Goal: Task Accomplishment & Management: Manage account settings

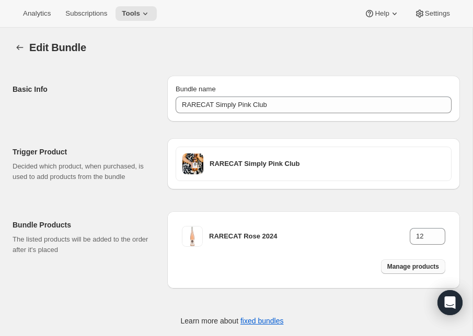
click at [406, 266] on span "Manage products" at bounding box center [413, 267] width 52 height 8
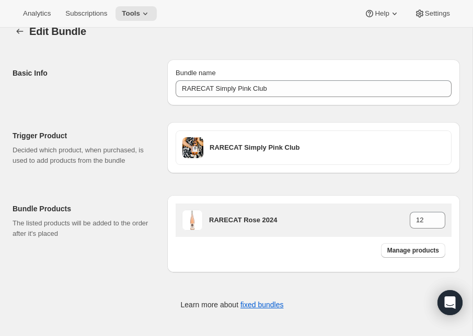
scroll to position [10, 0]
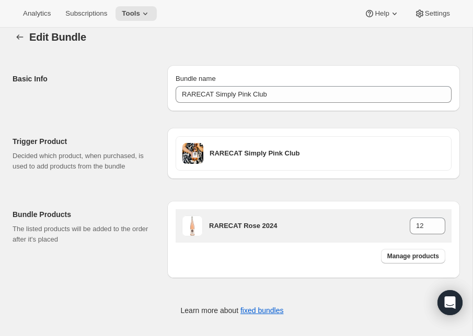
click at [239, 227] on h3 "RARECAT Rose 2024" at bounding box center [309, 226] width 201 height 10
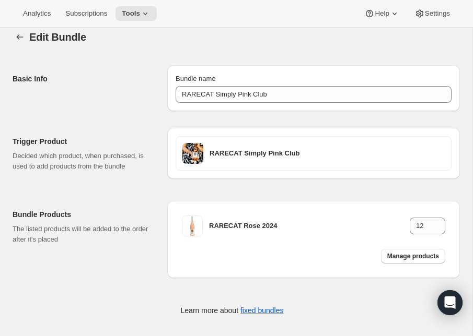
scroll to position [0, 0]
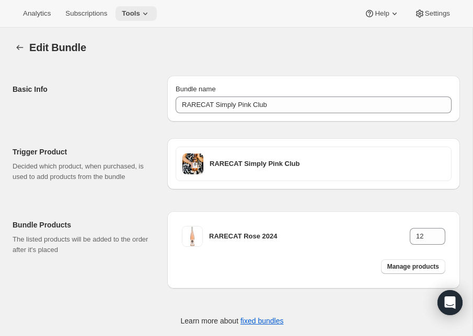
click at [146, 13] on icon at bounding box center [145, 13] width 10 height 10
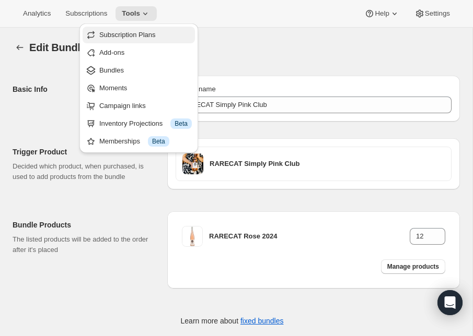
click at [138, 33] on span "Subscription Plans" at bounding box center [127, 35] width 56 height 8
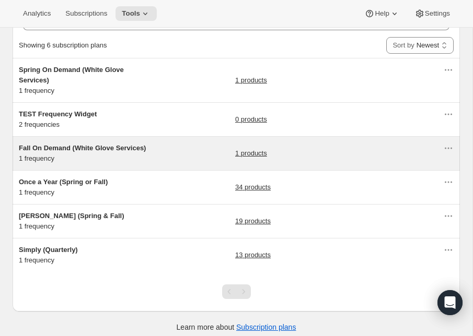
scroll to position [68, 0]
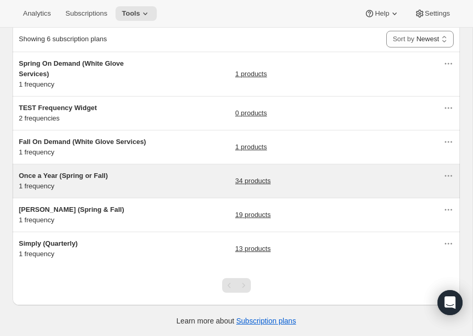
click at [48, 173] on span "Once a Year (Spring or Fall)" at bounding box center [63, 176] width 89 height 8
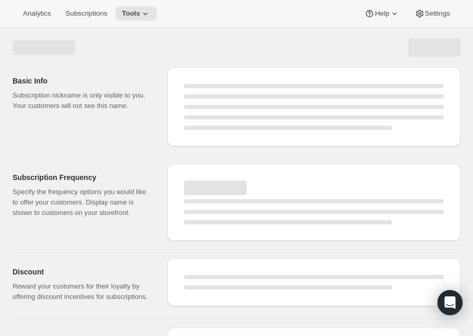
select select "WEEK"
select select "MONTH"
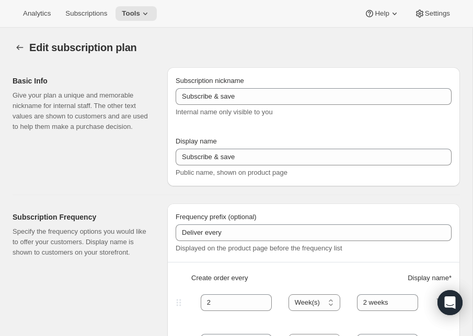
type input "Once a Year (Spring or Fall)"
type input "RARECAT Annual Allocation"
type input "1"
select select "YEAR"
type input "every Spring or Fall"
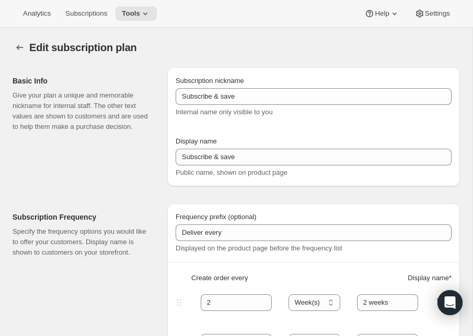
type input "20"
checkbox input "true"
select select "YEARDAY"
select select "3"
select select "15"
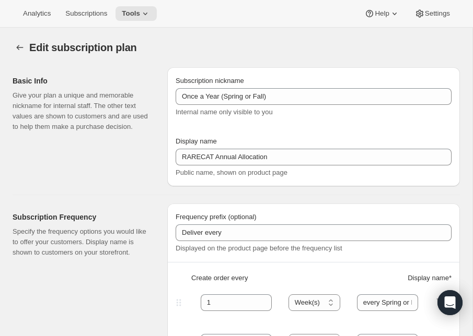
select select "10"
select select "15"
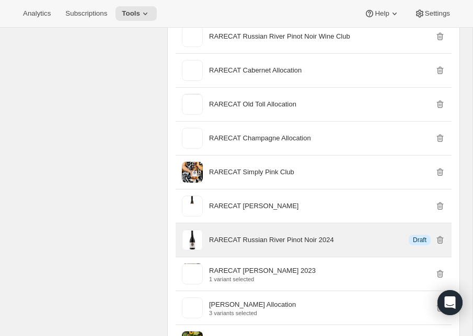
scroll to position [1068, 0]
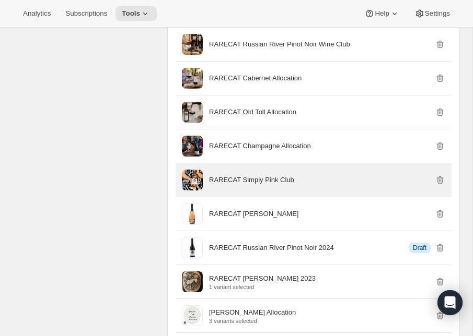
click at [233, 180] on p "RARECAT Simply Pink Club" at bounding box center [251, 180] width 85 height 10
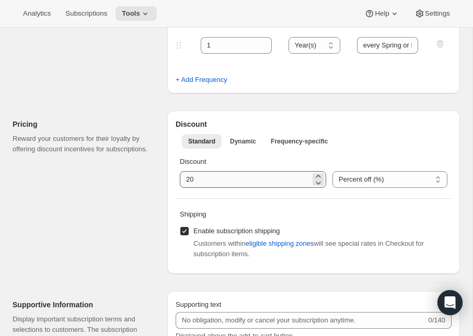
scroll to position [259, 0]
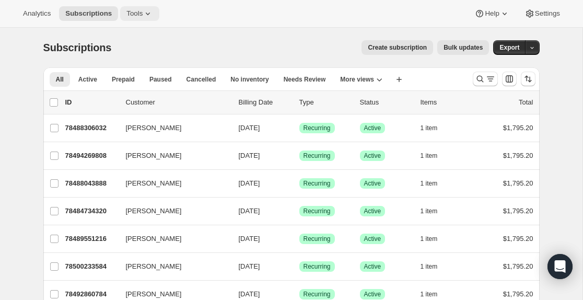
click at [143, 13] on span "Tools" at bounding box center [134, 13] width 16 height 8
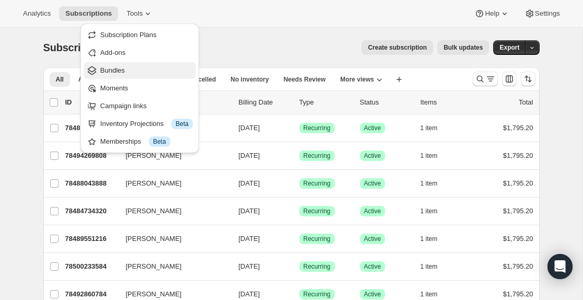
click at [101, 72] on span "Bundles" at bounding box center [112, 70] width 25 height 8
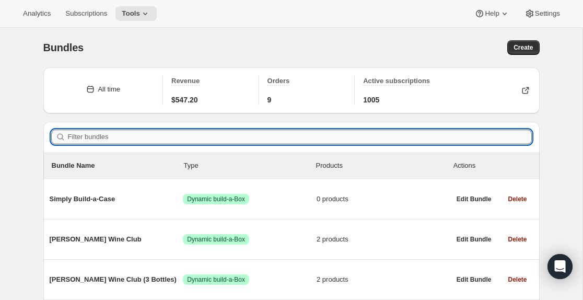
click at [121, 143] on input "Filter bundles" at bounding box center [300, 137] width 464 height 15
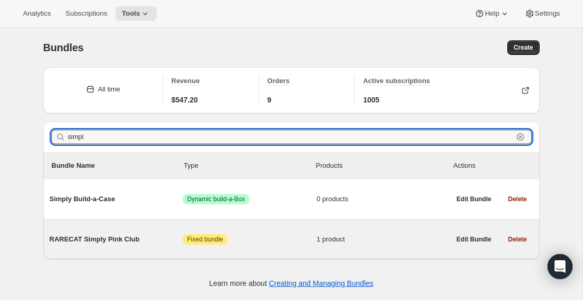
type input "simpl"
click at [108, 239] on span "RARECAT Simply Pink Club" at bounding box center [117, 239] width 134 height 10
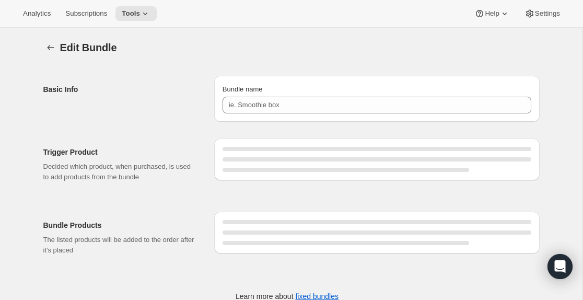
type input "RARECAT Simply Pink Club"
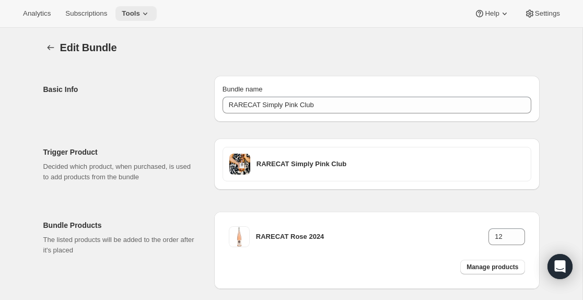
click at [146, 13] on icon at bounding box center [145, 13] width 10 height 10
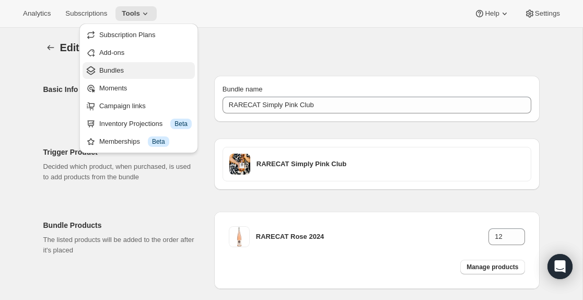
click at [114, 69] on span "Bundles" at bounding box center [111, 70] width 25 height 8
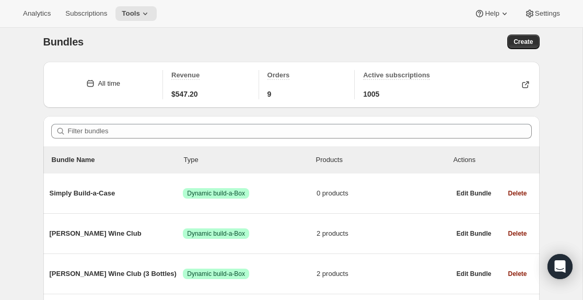
scroll to position [7, 0]
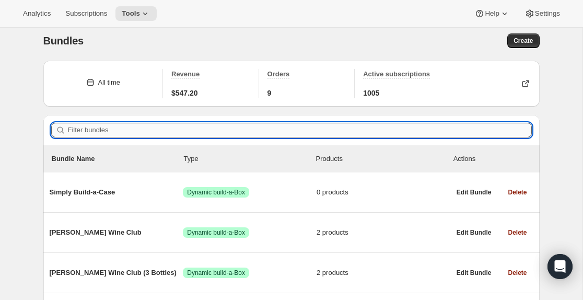
click at [81, 126] on input "Filter bundles" at bounding box center [300, 130] width 464 height 15
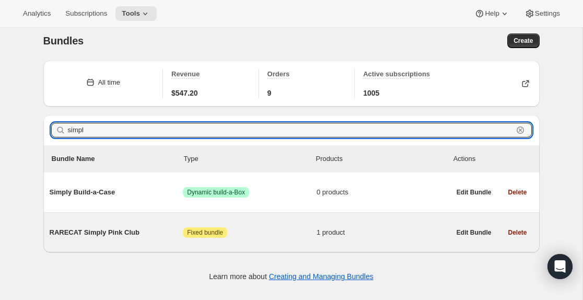
type input "simpl"
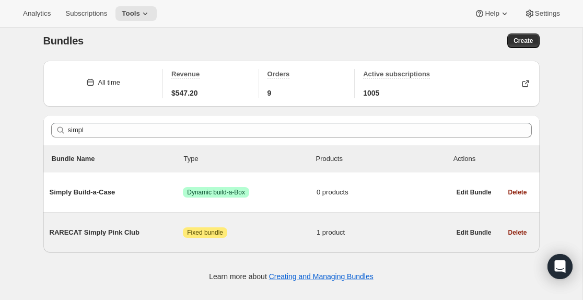
click at [115, 231] on span "RARECAT Simply Pink Club" at bounding box center [117, 232] width 134 height 10
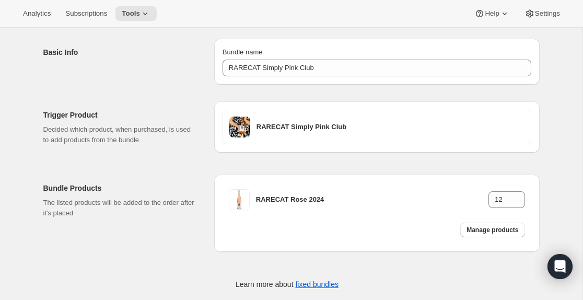
scroll to position [52, 0]
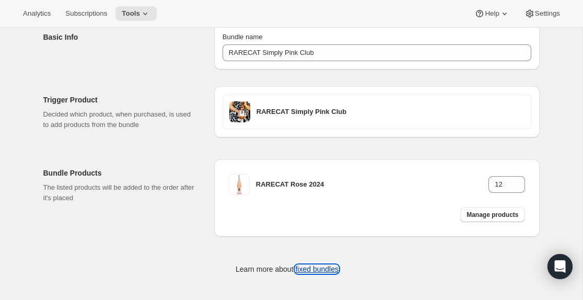
click at [306, 268] on link "fixed bundles" at bounding box center [316, 269] width 43 height 8
click at [549, 14] on span "Settings" at bounding box center [547, 13] width 25 height 8
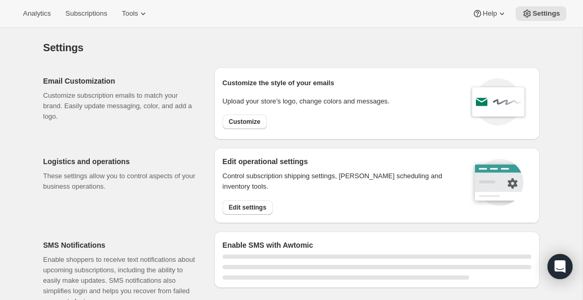
select select "22:00"
select select "09:00"
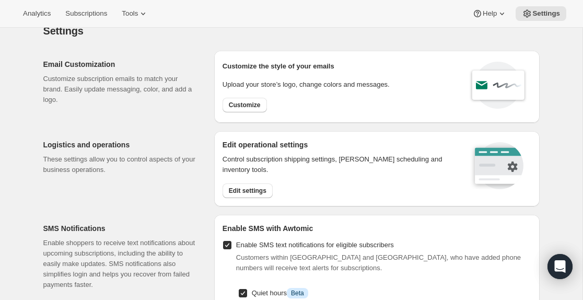
scroll to position [20, 0]
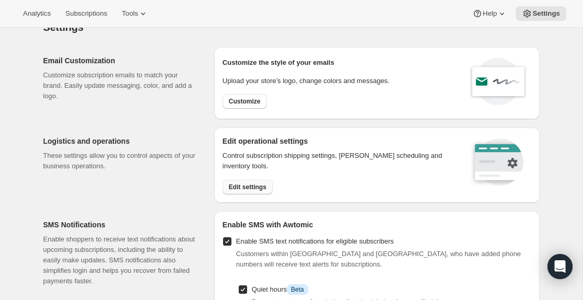
click at [247, 184] on span "Edit settings" at bounding box center [248, 187] width 38 height 8
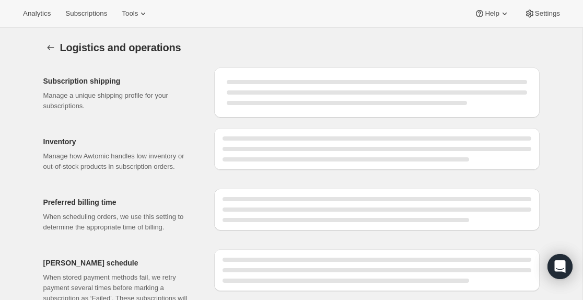
select select "DAY"
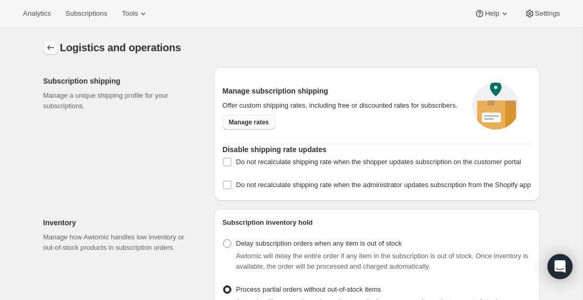
click at [53, 49] on icon "Settings" at bounding box center [50, 47] width 10 height 10
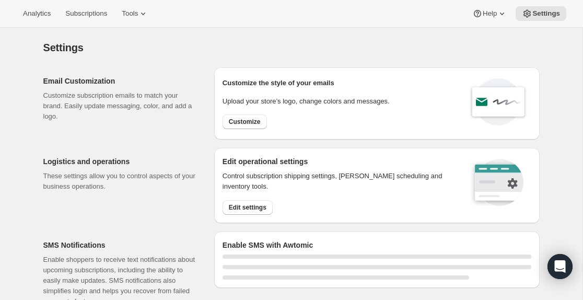
select select "22:00"
select select "09:00"
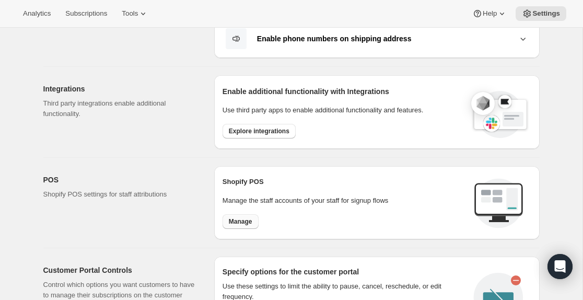
scroll to position [355, 0]
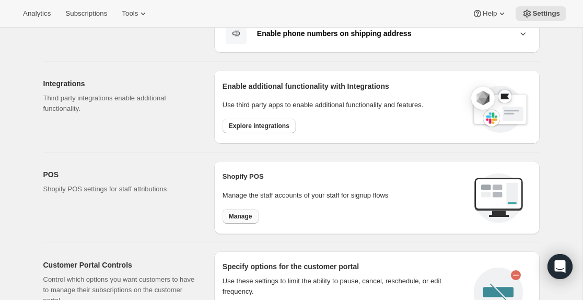
click at [245, 216] on span "Manage" at bounding box center [241, 216] width 24 height 8
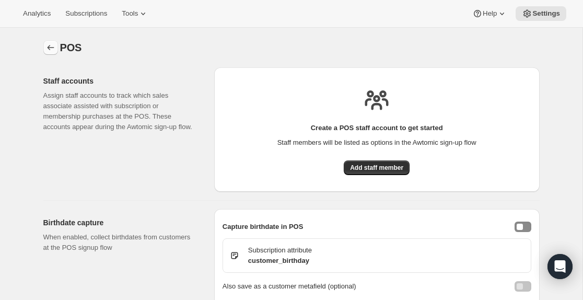
click at [51, 46] on icon "Settings" at bounding box center [50, 47] width 10 height 10
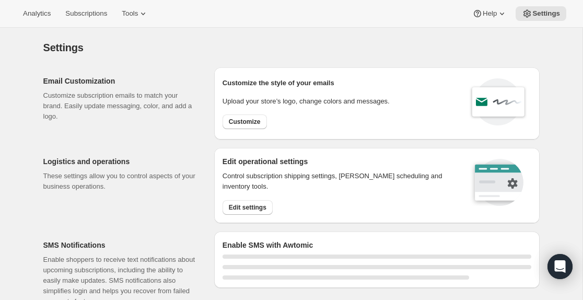
select select "22:00"
select select "09:00"
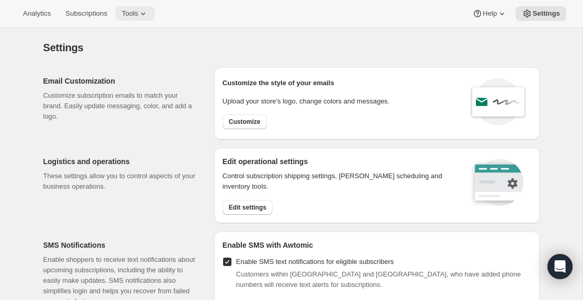
click at [148, 15] on icon at bounding box center [143, 13] width 10 height 10
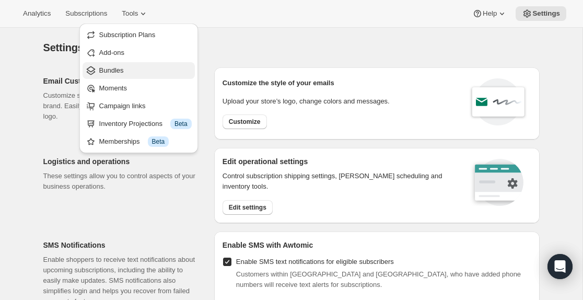
click at [117, 73] on span "Bundles" at bounding box center [111, 70] width 25 height 8
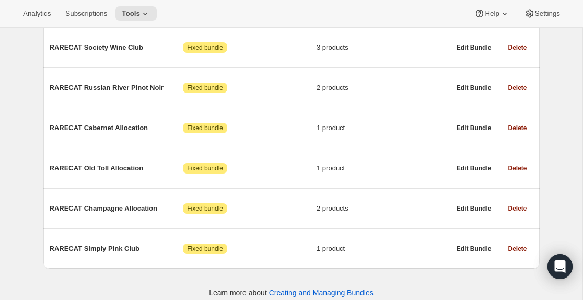
scroll to position [537, 0]
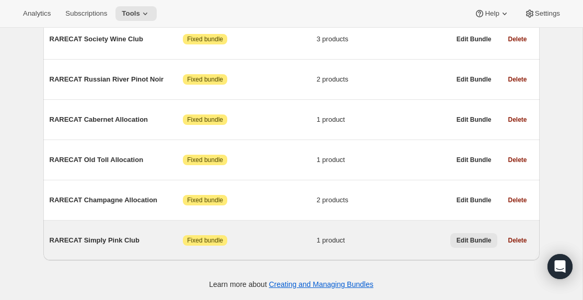
click at [472, 240] on span "Edit Bundle" at bounding box center [474, 240] width 35 height 8
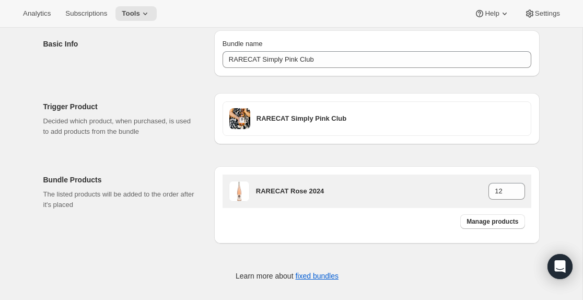
scroll to position [52, 0]
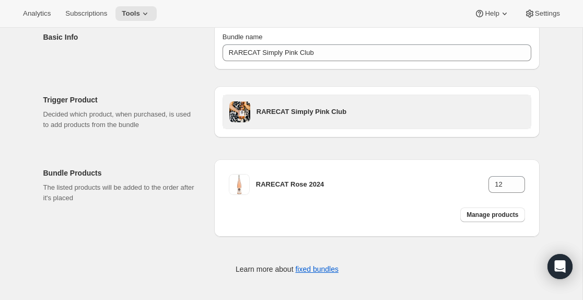
click at [392, 115] on h3 "RARECAT Simply Pink Club" at bounding box center [391, 112] width 268 height 10
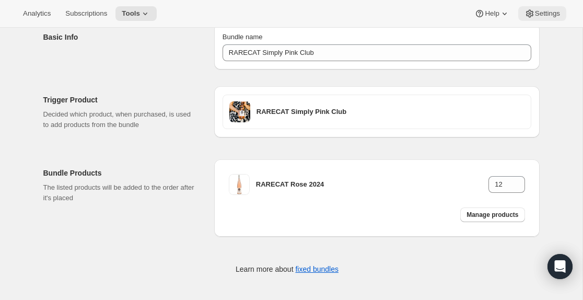
click at [532, 15] on icon at bounding box center [530, 13] width 10 height 10
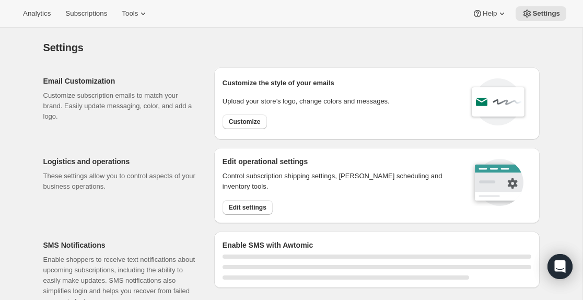
select select "22:00"
select select "09:00"
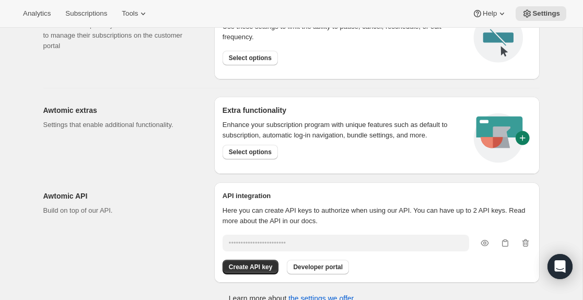
scroll to position [623, 0]
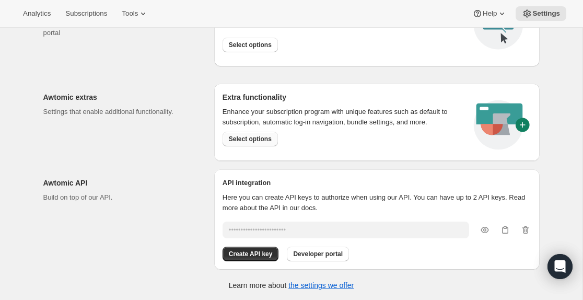
click at [257, 136] on span "Select options" at bounding box center [250, 139] width 43 height 8
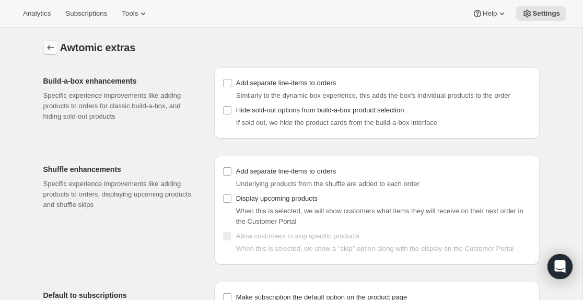
click at [49, 47] on icon "Settings" at bounding box center [50, 47] width 7 height 5
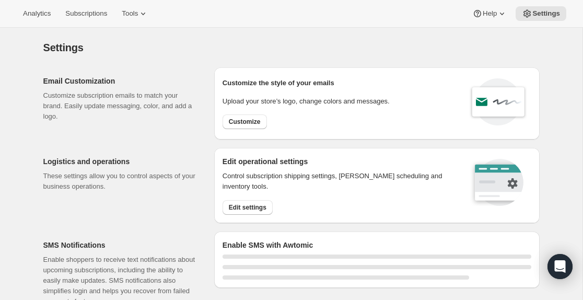
select select "22:00"
select select "09:00"
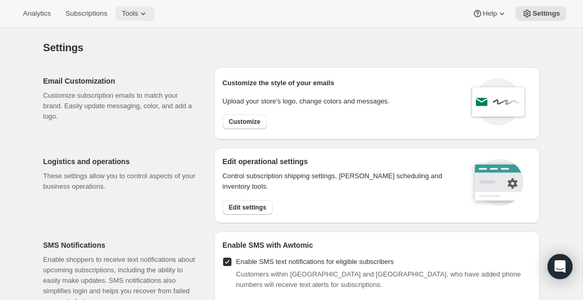
click at [148, 12] on icon at bounding box center [143, 13] width 10 height 10
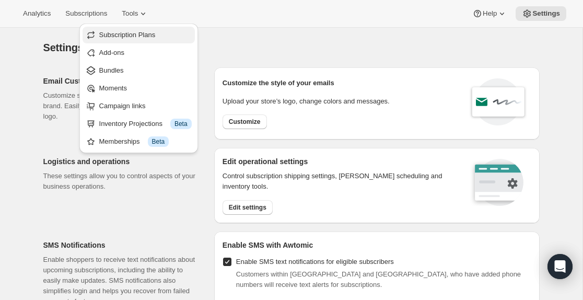
click at [108, 34] on span "Subscription Plans" at bounding box center [127, 35] width 56 height 8
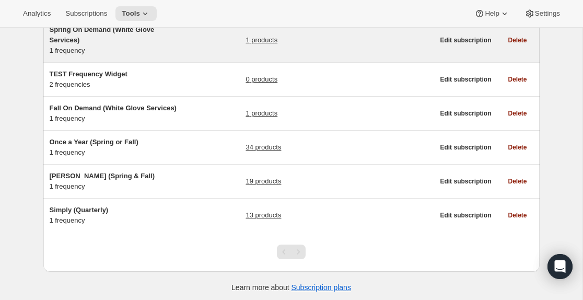
scroll to position [105, 0]
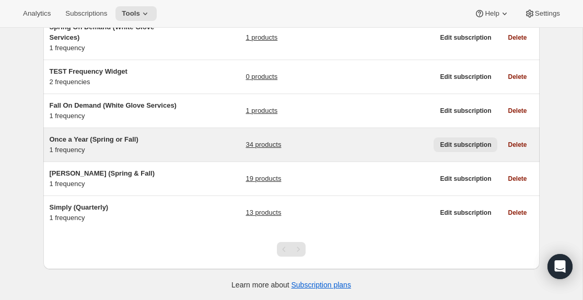
click at [474, 143] on span "Edit subscription" at bounding box center [465, 145] width 51 height 8
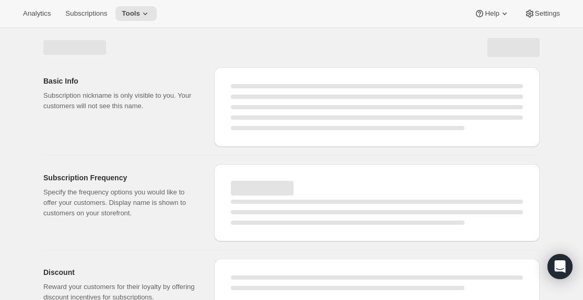
select select "WEEK"
select select "MONTH"
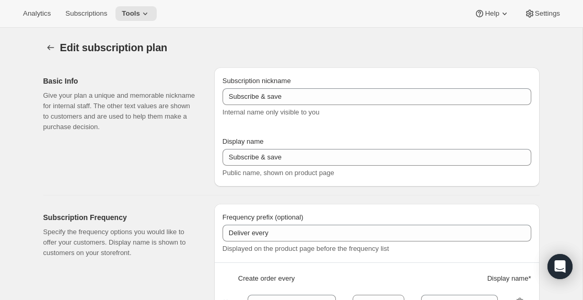
type input "Once a Year (Spring or Fall)"
type input "RARECAT Annual Allocation"
type input "1"
select select "YEAR"
type input "every Spring or Fall"
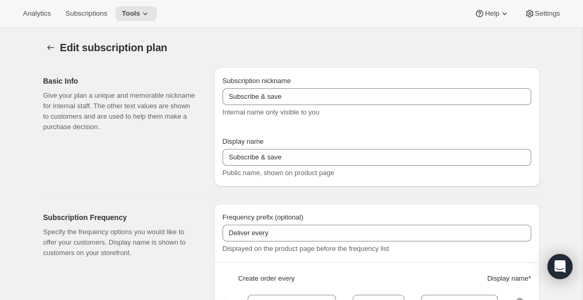
type input "20"
checkbox input "true"
select select "YEARDAY"
select select "3"
select select "15"
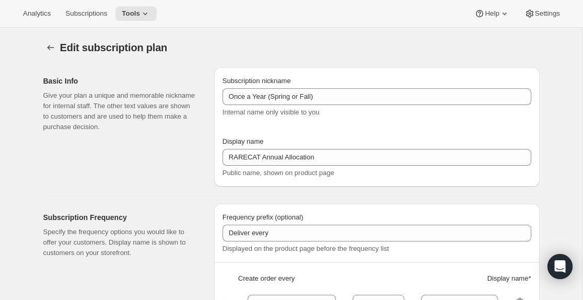
select select "10"
select select "15"
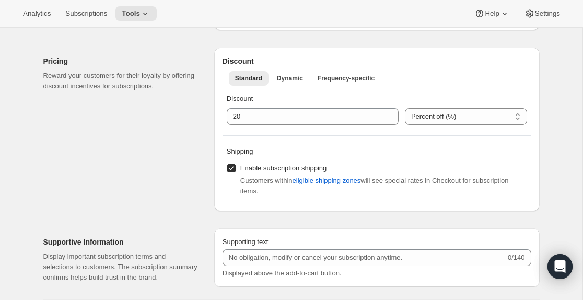
scroll to position [316, 0]
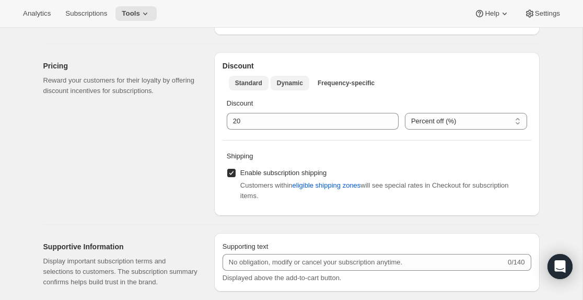
click at [290, 86] on span "Dynamic" at bounding box center [290, 83] width 26 height 8
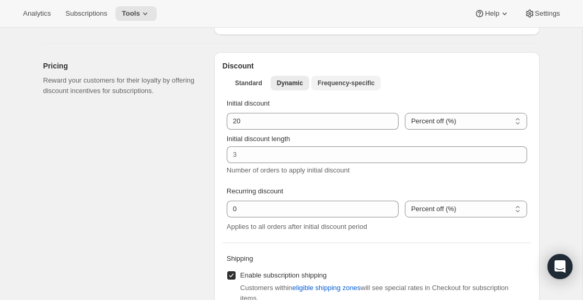
click at [345, 77] on button "Frequency-specific" at bounding box center [345, 83] width 69 height 15
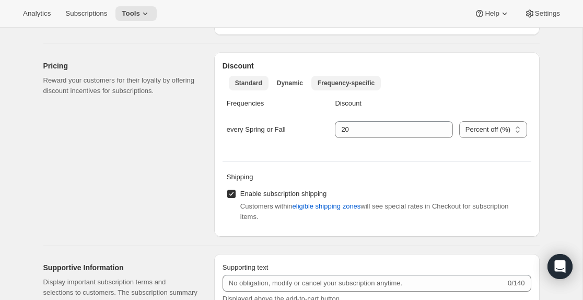
click at [257, 83] on span "Standard" at bounding box center [248, 83] width 27 height 8
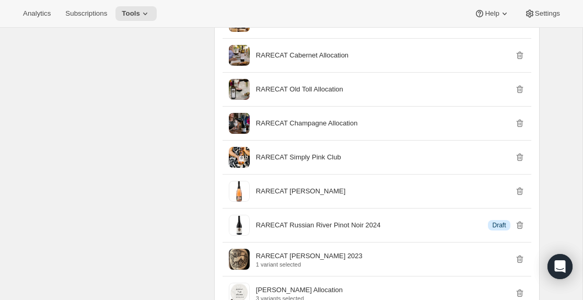
scroll to position [1082, 0]
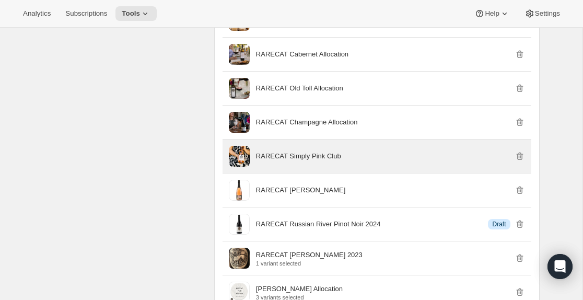
click at [301, 161] on p "RARECAT Simply Pink Club" at bounding box center [298, 156] width 85 height 10
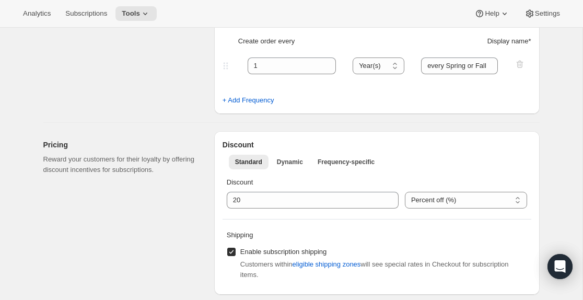
scroll to position [0, 0]
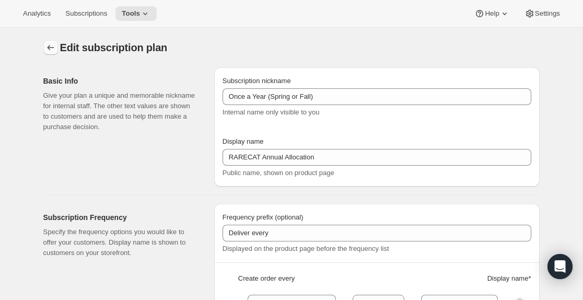
click at [49, 48] on icon "Subscription plans" at bounding box center [50, 47] width 7 height 5
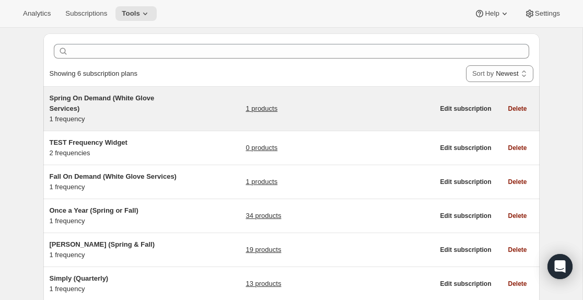
scroll to position [24, 0]
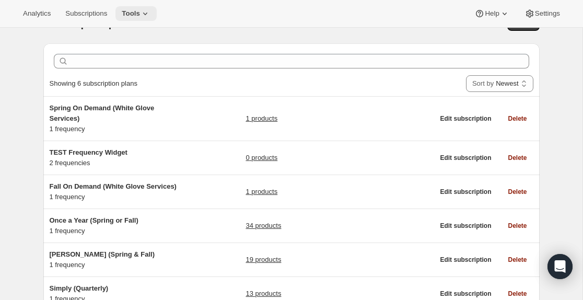
click at [147, 14] on icon at bounding box center [145, 14] width 4 height 3
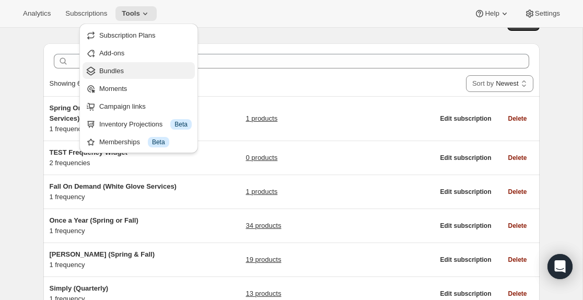
click at [121, 69] on span "Bundles" at bounding box center [111, 71] width 25 height 8
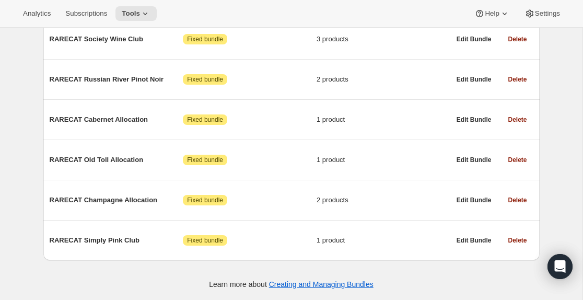
scroll to position [537, 0]
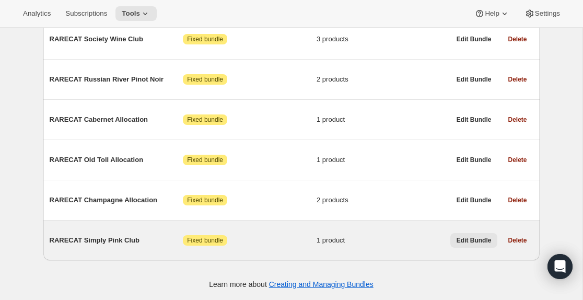
click at [469, 238] on span "Edit Bundle" at bounding box center [474, 240] width 35 height 8
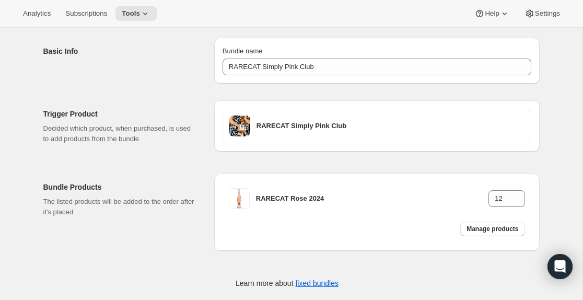
scroll to position [52, 0]
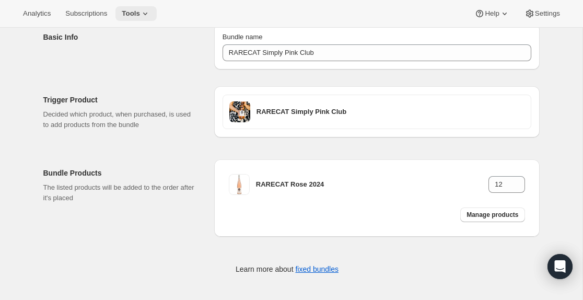
click at [150, 9] on icon at bounding box center [145, 13] width 10 height 10
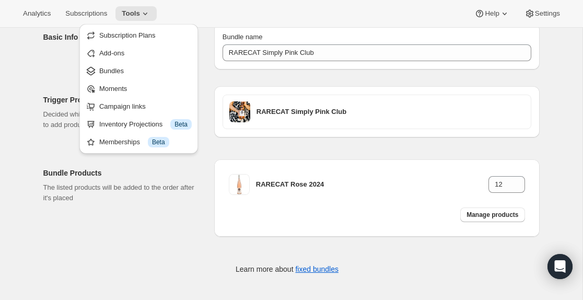
click at [281, 85] on div "Trigger Product Decided which product, when purchased, is used to add products …" at bounding box center [291, 108] width 496 height 61
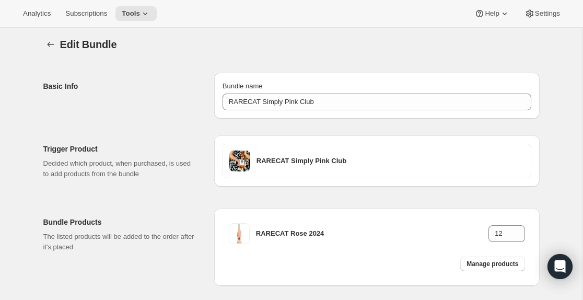
scroll to position [0, 0]
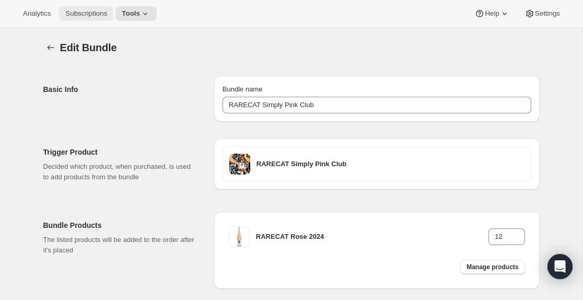
click at [100, 11] on span "Subscriptions" at bounding box center [86, 13] width 42 height 8
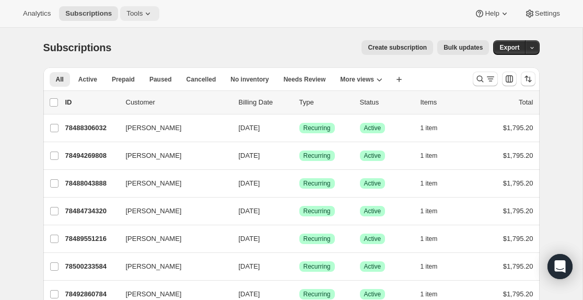
click at [150, 13] on icon at bounding box center [148, 14] width 4 height 3
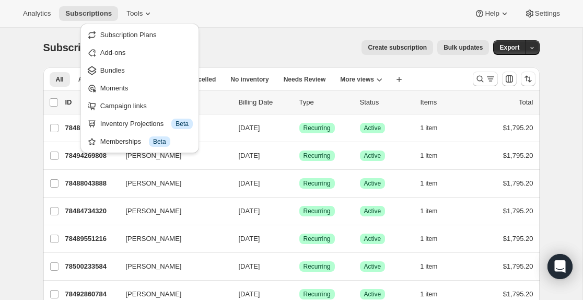
click at [257, 24] on div "Analytics Subscriptions Tools Help Settings" at bounding box center [291, 14] width 583 height 28
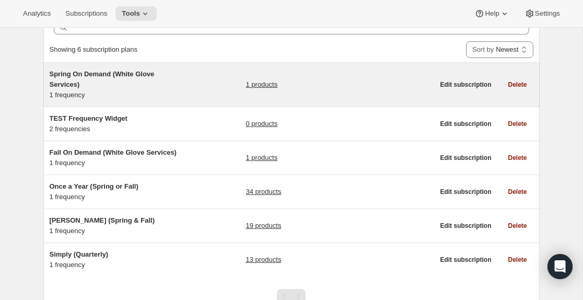
scroll to position [75, 0]
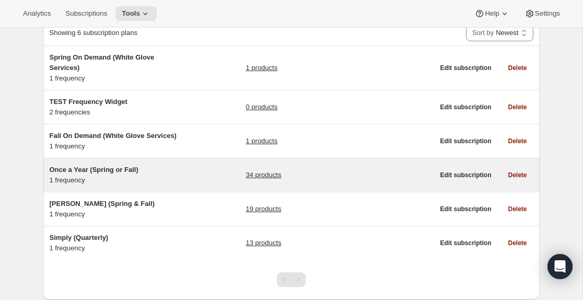
click at [149, 179] on div "Once a Year (Spring or Fall) 1 frequency" at bounding box center [115, 175] width 131 height 21
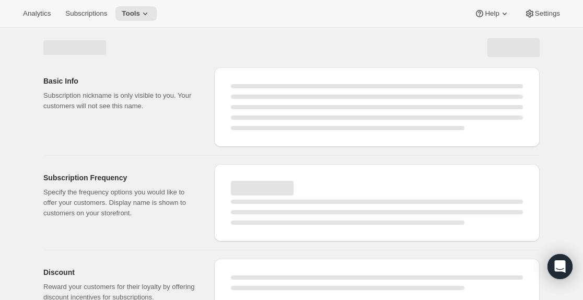
select select "WEEK"
select select "MONTH"
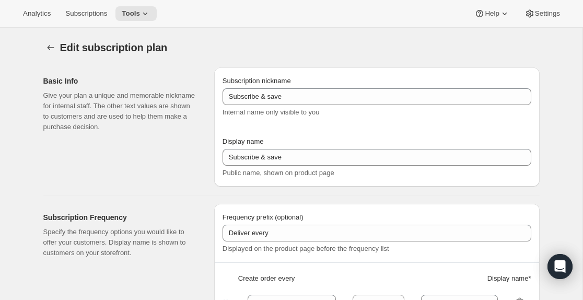
type input "Once a Year (Spring or Fall)"
type input "RARECAT Annual Allocation"
type input "1"
select select "YEAR"
type input "every Spring or Fall"
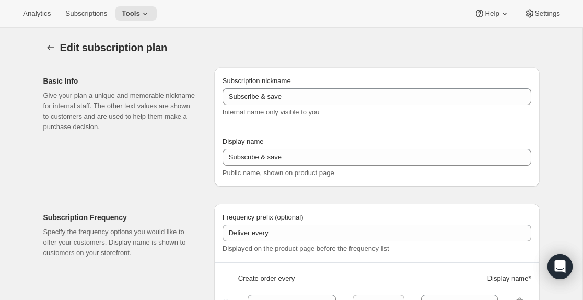
type input "20"
checkbox input "true"
select select "YEARDAY"
select select "3"
select select "15"
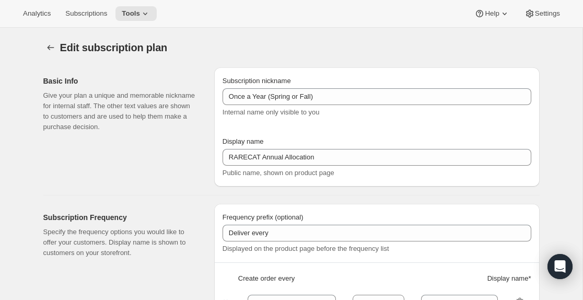
select select "10"
select select "15"
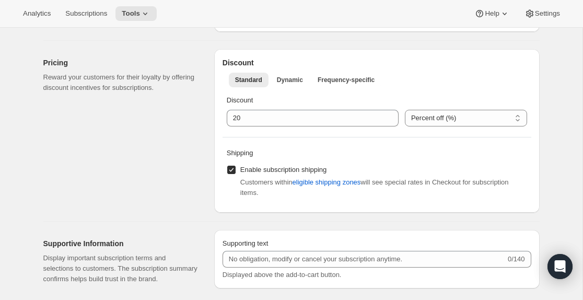
scroll to position [313, 0]
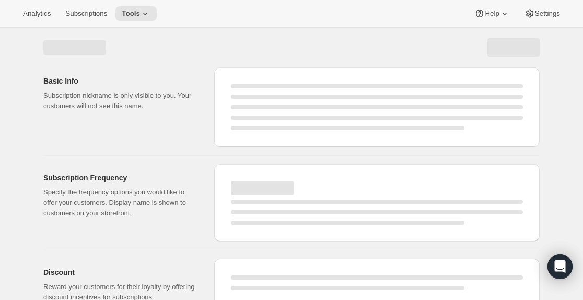
select select "WEEK"
select select "MONTH"
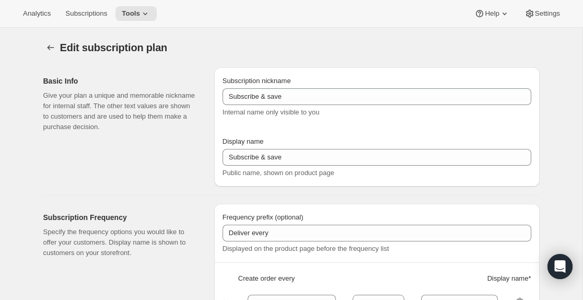
type input "Once a Year (Spring or Fall)"
type input "RARECAT Annual Allocation"
type input "1"
select select "YEAR"
type input "every Spring or Fall"
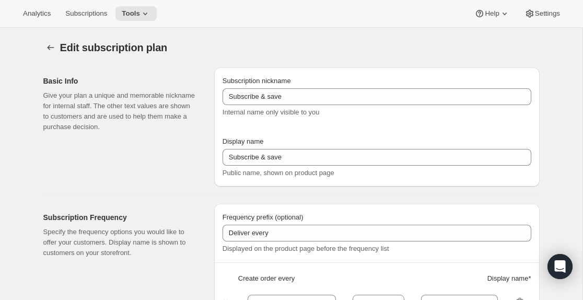
type input "20"
checkbox input "true"
select select "YEARDAY"
select select "3"
select select "15"
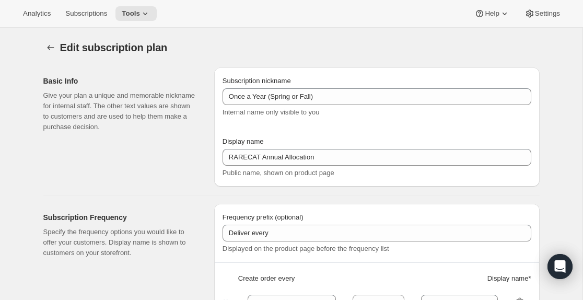
select select "10"
select select "15"
click at [102, 13] on span "Subscriptions" at bounding box center [86, 13] width 42 height 8
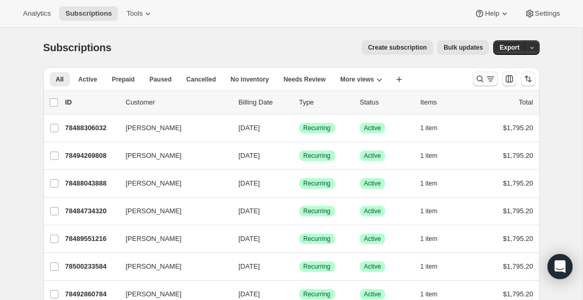
click at [481, 77] on icon "Search and filter results" at bounding box center [480, 79] width 7 height 7
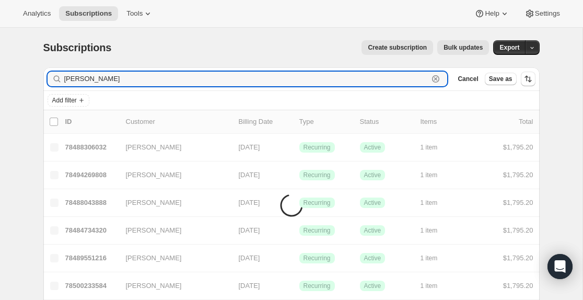
type input "[PERSON_NAME]"
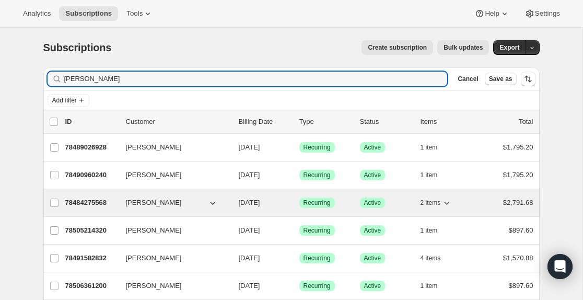
click at [95, 199] on p "78484275568" at bounding box center [91, 202] width 52 height 10
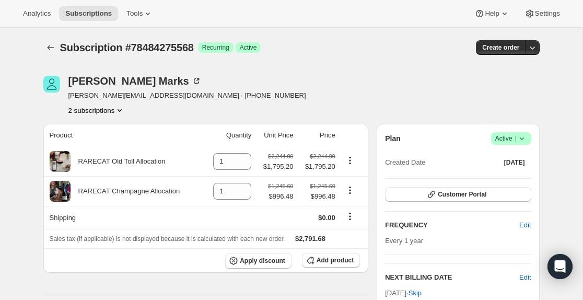
click at [125, 108] on icon "Product actions" at bounding box center [119, 110] width 10 height 10
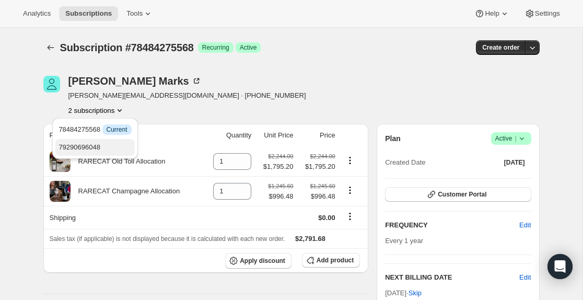
click at [76, 149] on span "79290696048" at bounding box center [80, 147] width 42 height 8
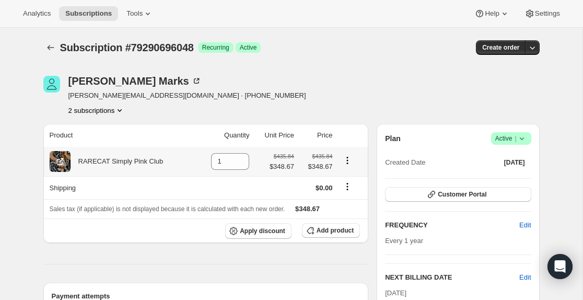
click at [349, 159] on icon "Product actions" at bounding box center [347, 160] width 10 height 10
click at [349, 136] on th at bounding box center [352, 135] width 33 height 23
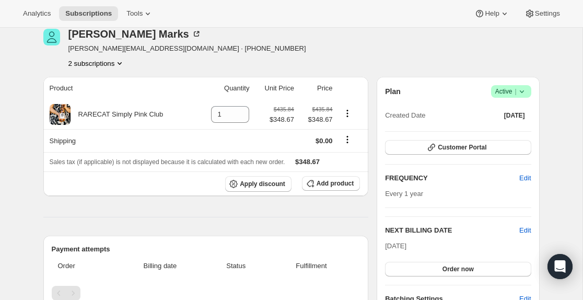
scroll to position [39, 0]
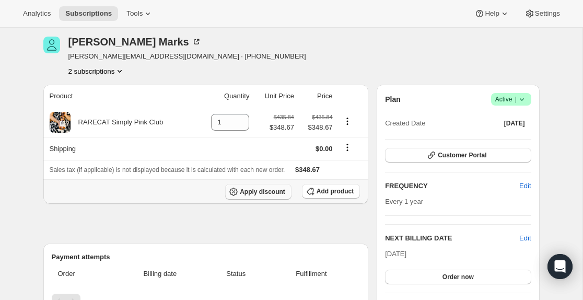
click at [256, 193] on span "Apply discount" at bounding box center [262, 192] width 45 height 8
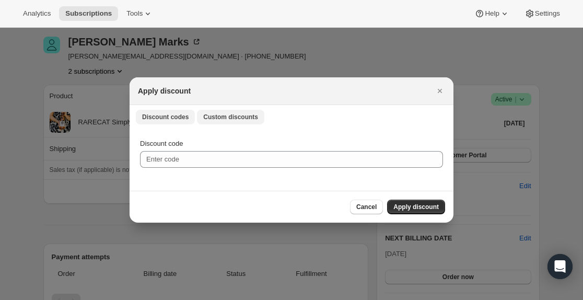
click at [243, 115] on span "Custom discounts" at bounding box center [230, 117] width 55 height 8
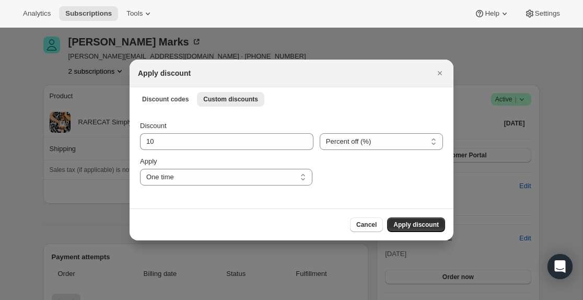
click at [103, 206] on div at bounding box center [291, 150] width 583 height 300
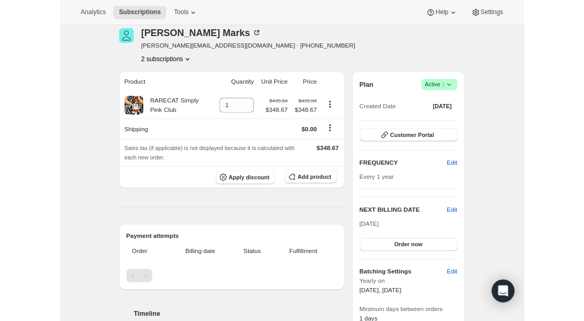
scroll to position [0, 0]
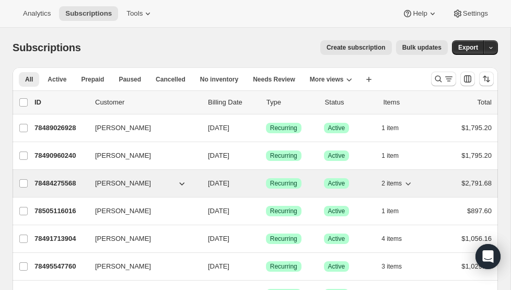
click at [54, 183] on p "78484275568" at bounding box center [60, 183] width 52 height 10
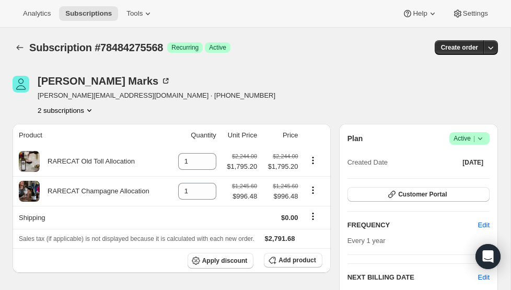
click at [92, 110] on icon "Product actions" at bounding box center [89, 110] width 10 height 10
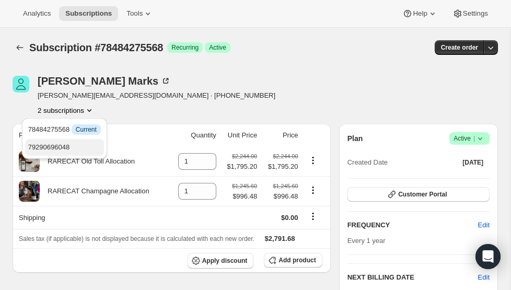
click at [63, 147] on span "79290696048" at bounding box center [49, 147] width 42 height 8
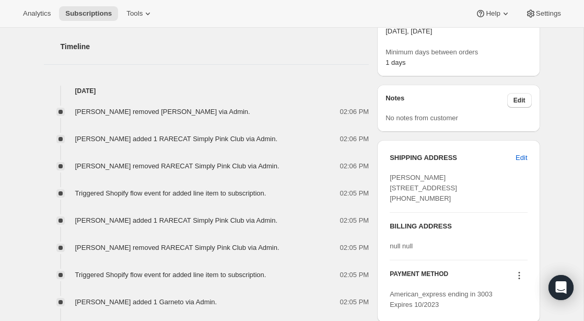
scroll to position [337, 0]
